Goal: Task Accomplishment & Management: Complete application form

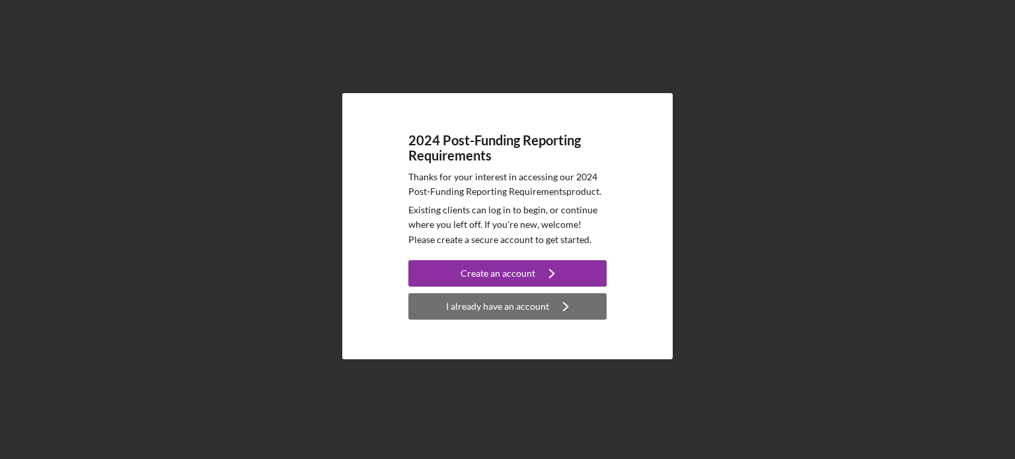
click at [503, 303] on div "I already have an account" at bounding box center [497, 306] width 103 height 26
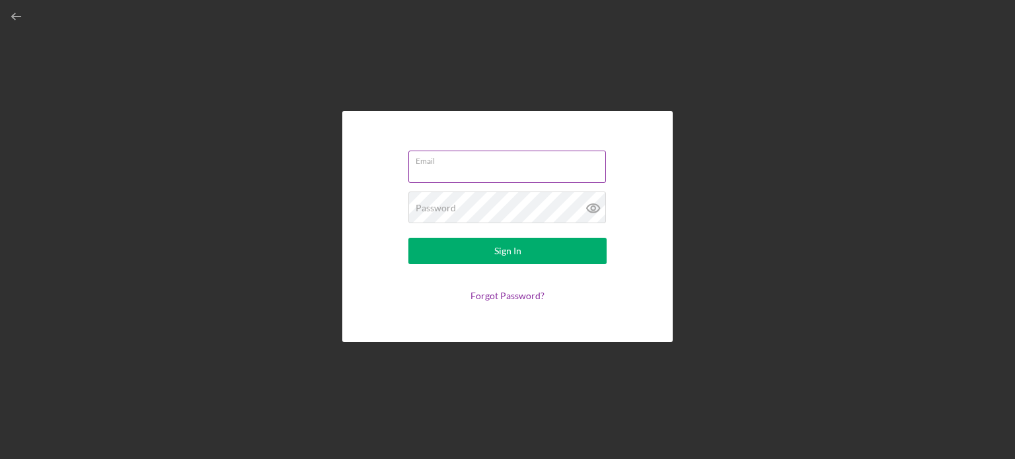
click at [493, 170] on input "Email" at bounding box center [507, 167] width 198 height 32
type input "[PERSON_NAME][EMAIL_ADDRESS][DOMAIN_NAME]"
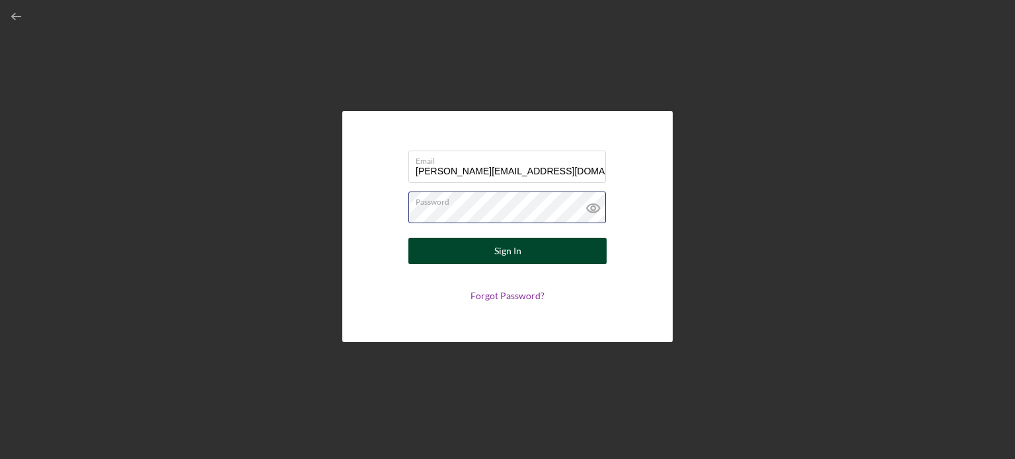
click at [408, 238] on button "Sign In" at bounding box center [507, 251] width 198 height 26
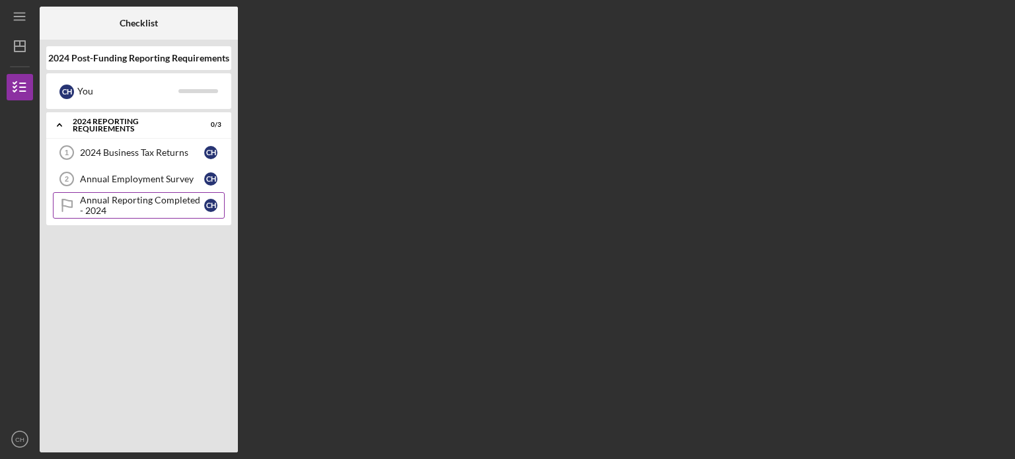
click at [174, 205] on div "Annual Reporting Completed - 2024" at bounding box center [142, 205] width 124 height 21
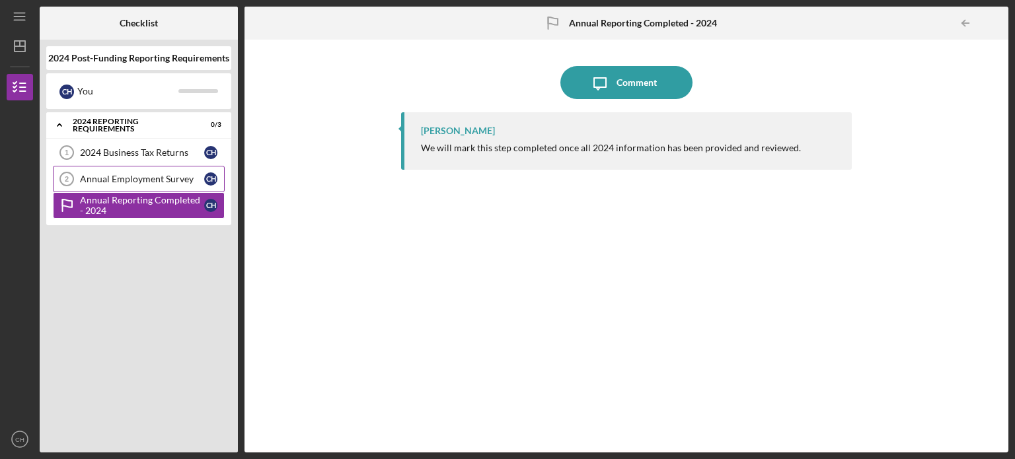
click at [163, 174] on div "Annual Employment Survey" at bounding box center [142, 179] width 124 height 11
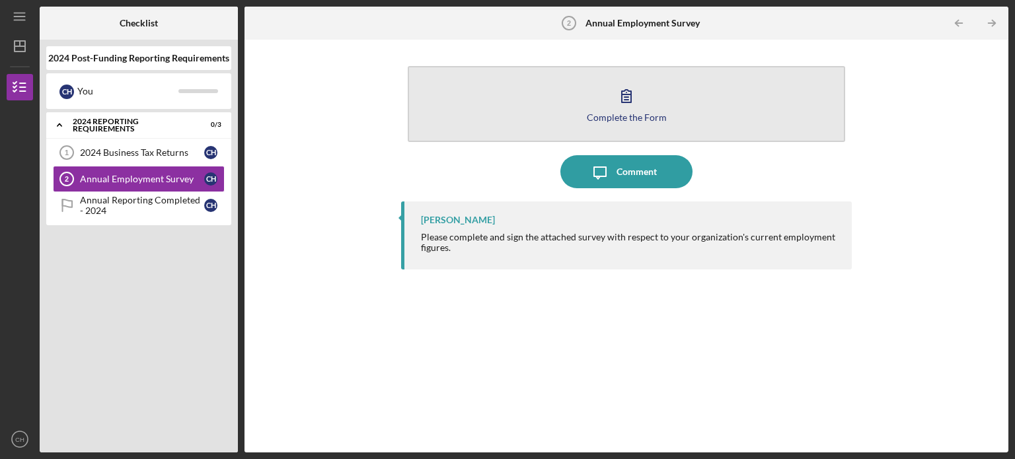
click at [621, 112] on div "Complete the Form" at bounding box center [627, 117] width 80 height 10
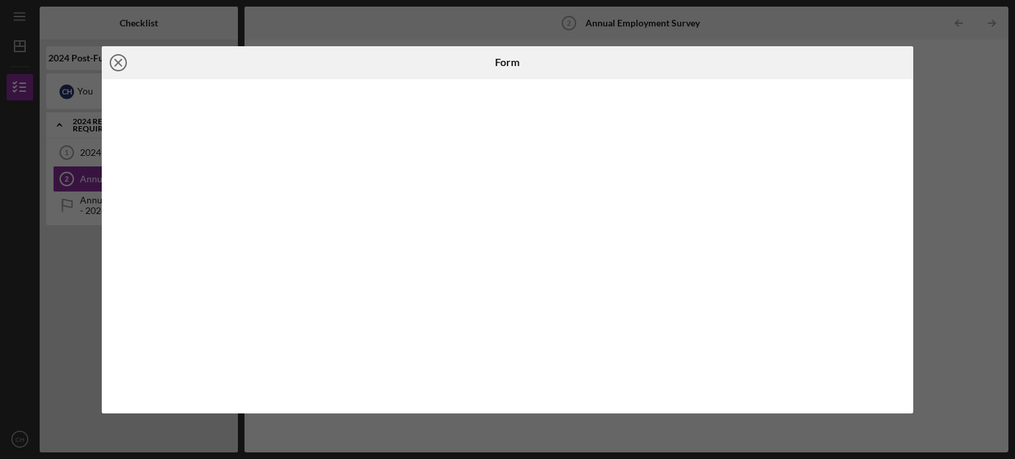
click at [115, 61] on icon "Icon/Close" at bounding box center [118, 62] width 33 height 33
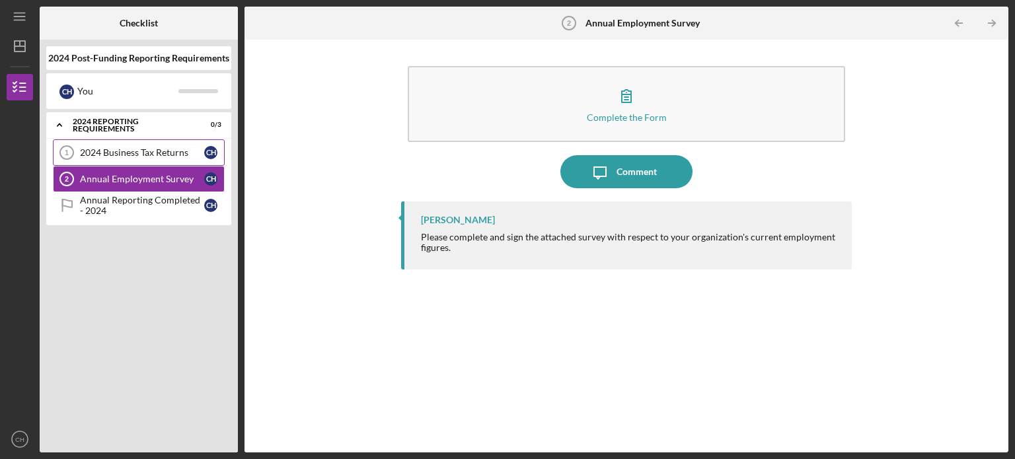
click at [128, 147] on div "2024 Business Tax Returns" at bounding box center [142, 152] width 124 height 11
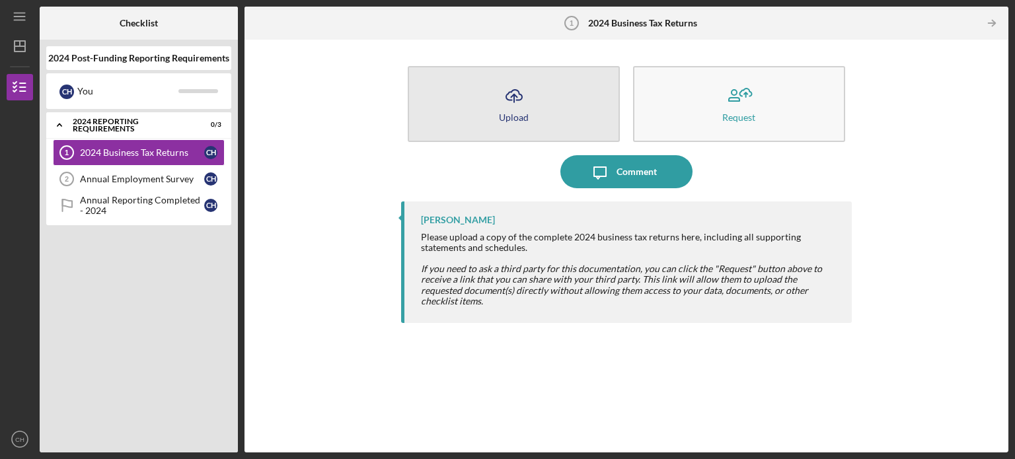
click at [513, 98] on icon "Icon/Upload" at bounding box center [513, 95] width 33 height 33
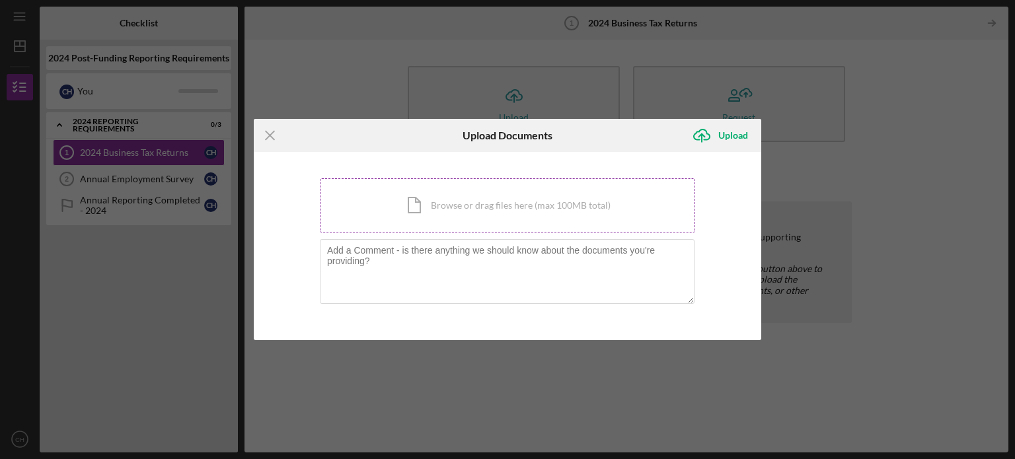
click at [483, 214] on div "Icon/Document Browse or drag files here (max 100MB total) Tap to choose files o…" at bounding box center [507, 205] width 375 height 54
click at [502, 199] on div "Icon/Document Browse or drag files here (max 100MB total) Tap to choose files o…" at bounding box center [507, 205] width 375 height 54
click at [322, 42] on div "Icon/Menu Close Upload Documents Icon/Upload Upload You're uploading documents …" at bounding box center [507, 229] width 1015 height 459
